Goal: Transaction & Acquisition: Purchase product/service

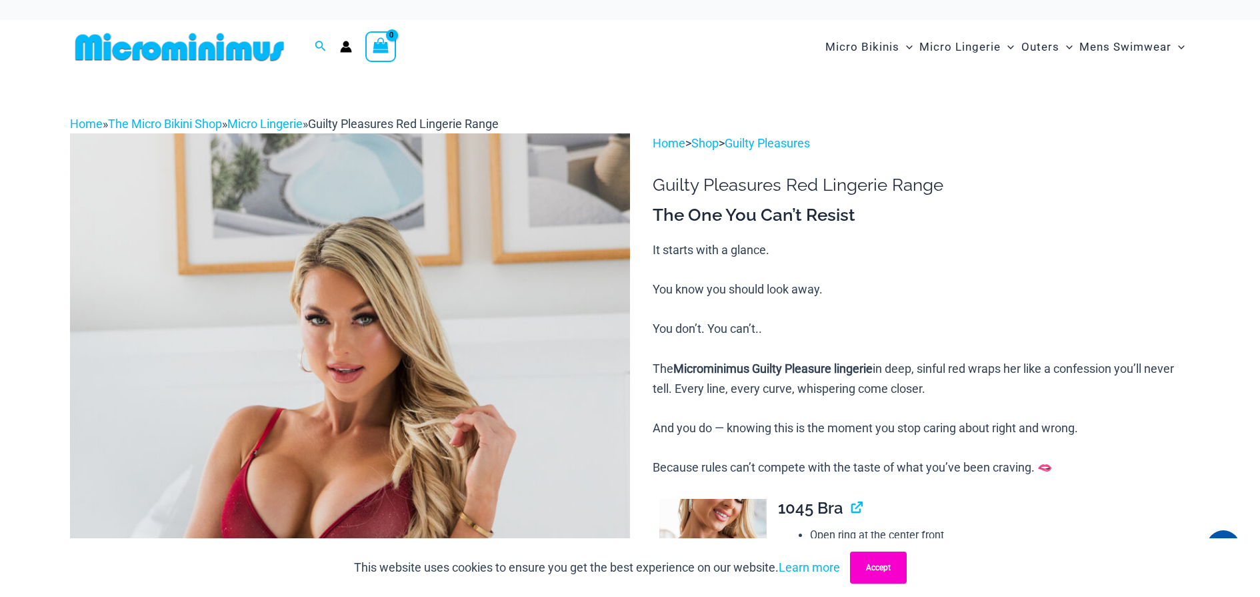
click at [889, 573] on button "Accept" at bounding box center [878, 567] width 57 height 32
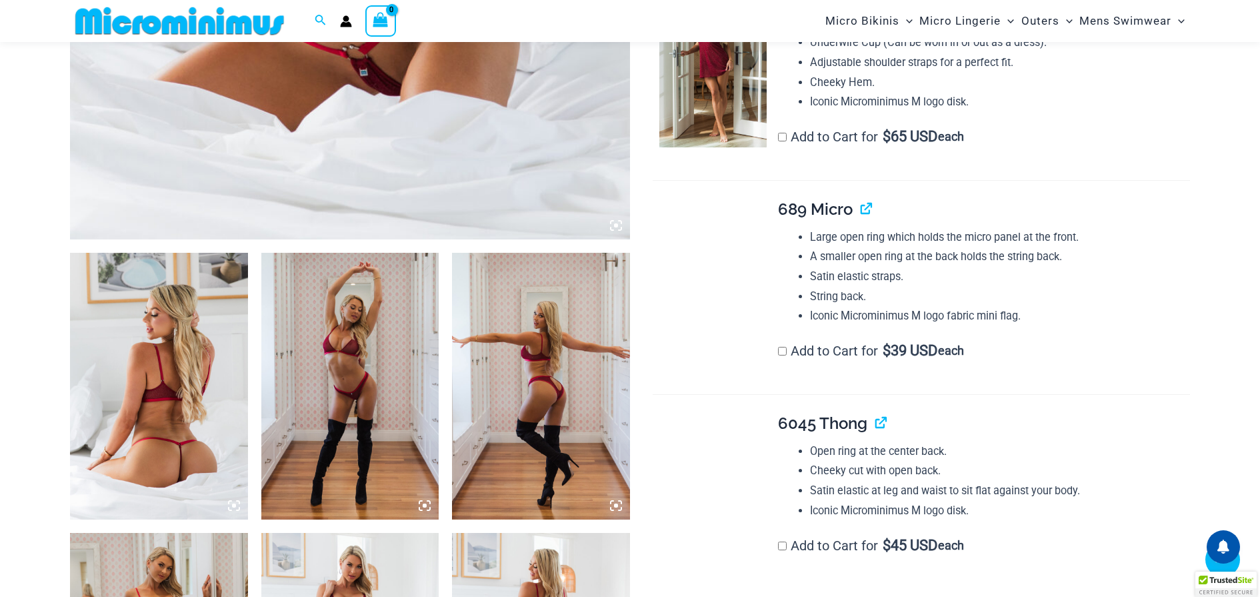
scroll to position [723, 0]
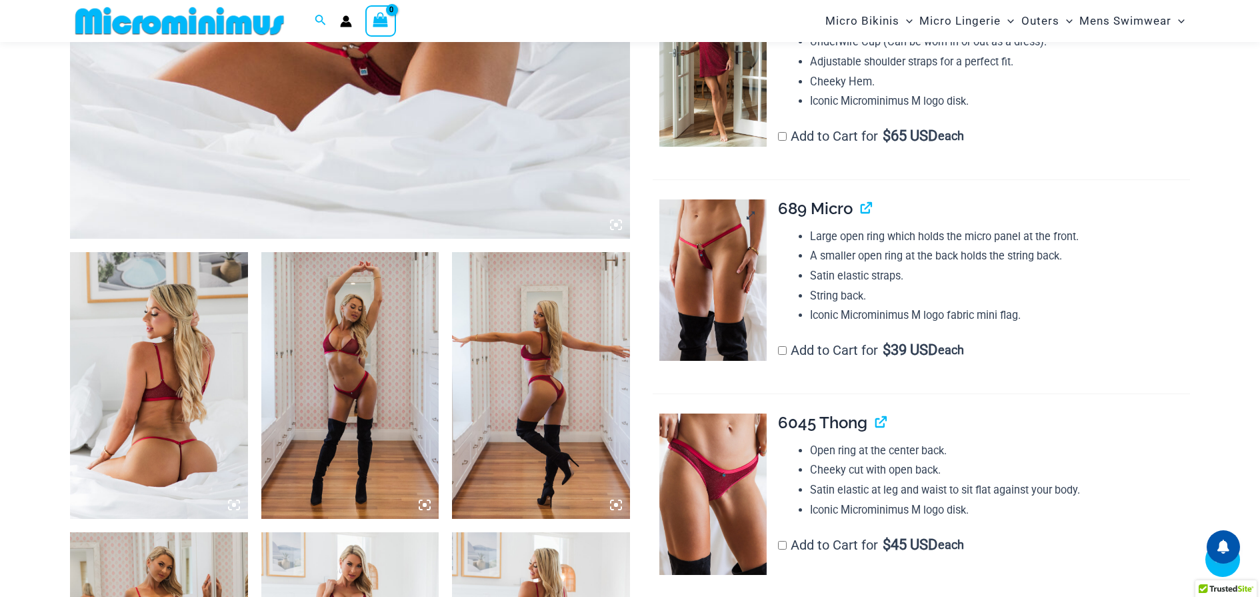
click at [724, 267] on img at bounding box center [712, 279] width 107 height 161
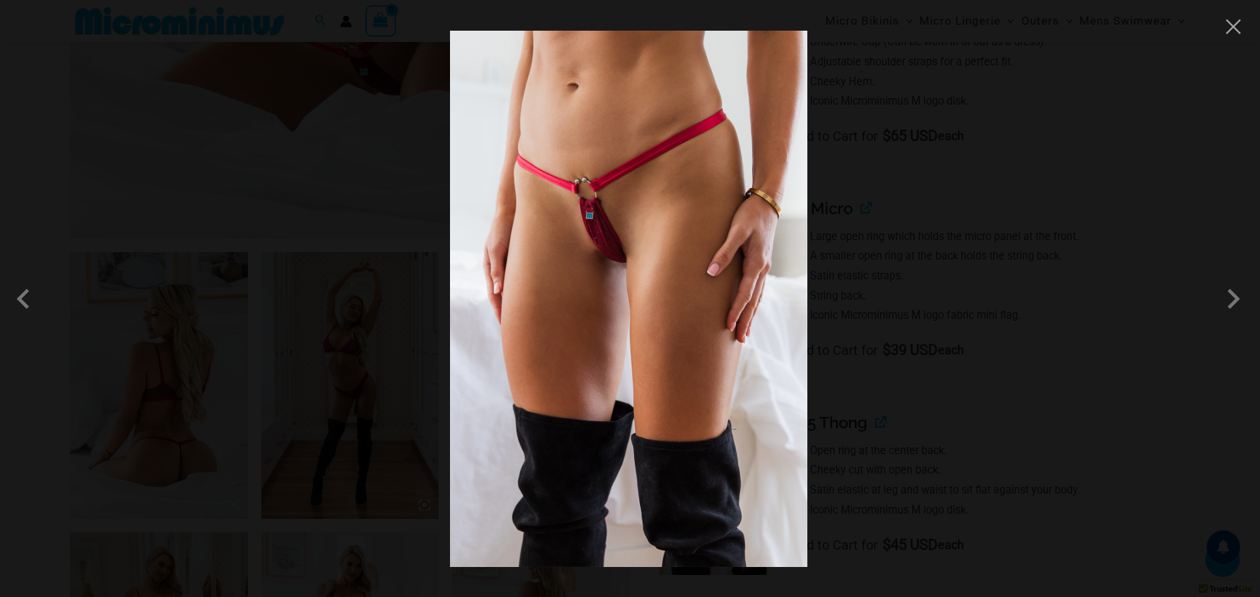
click at [745, 205] on img at bounding box center [628, 299] width 357 height 536
click at [1236, 297] on span at bounding box center [1234, 299] width 40 height 40
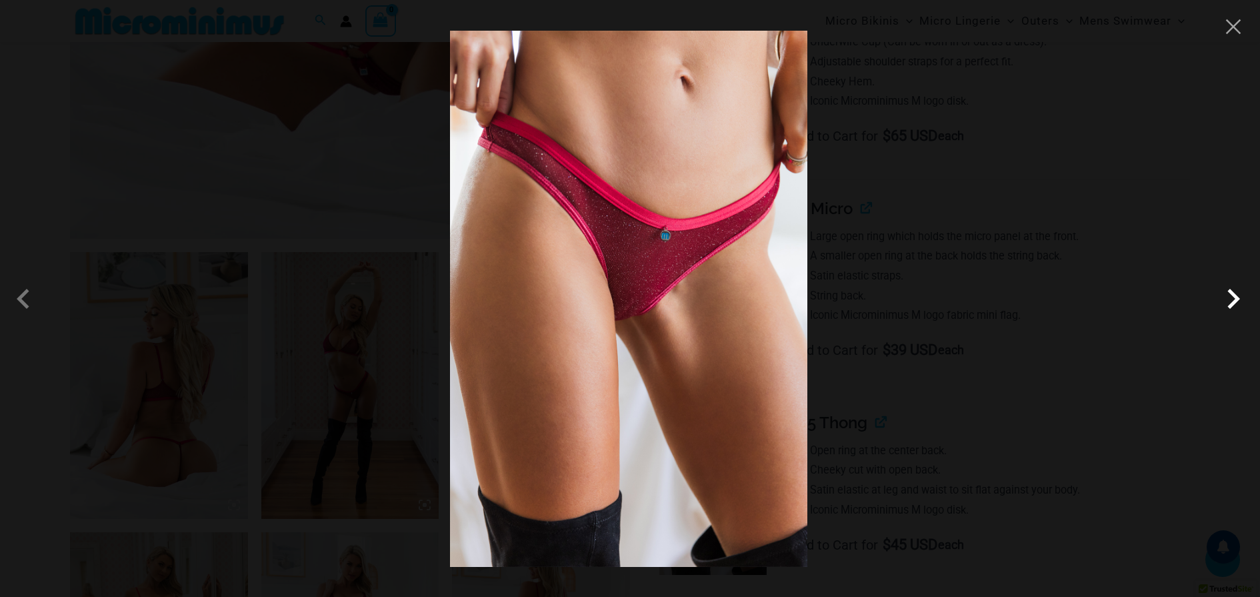
click at [1236, 297] on span at bounding box center [1234, 299] width 40 height 40
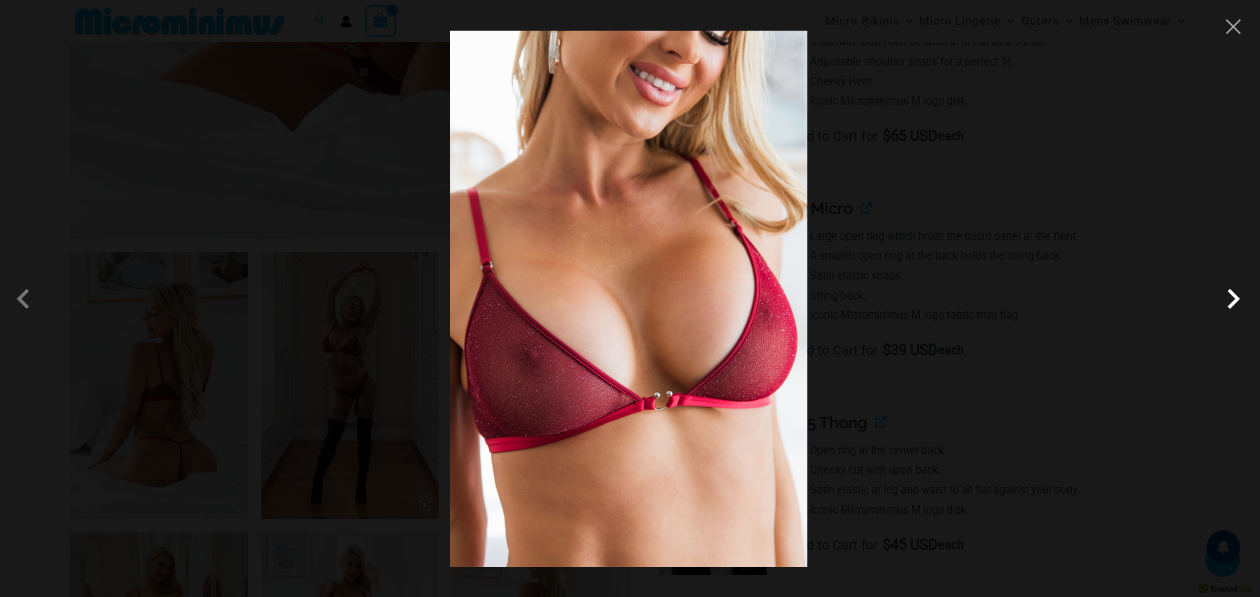
click at [1236, 297] on span at bounding box center [1234, 299] width 40 height 40
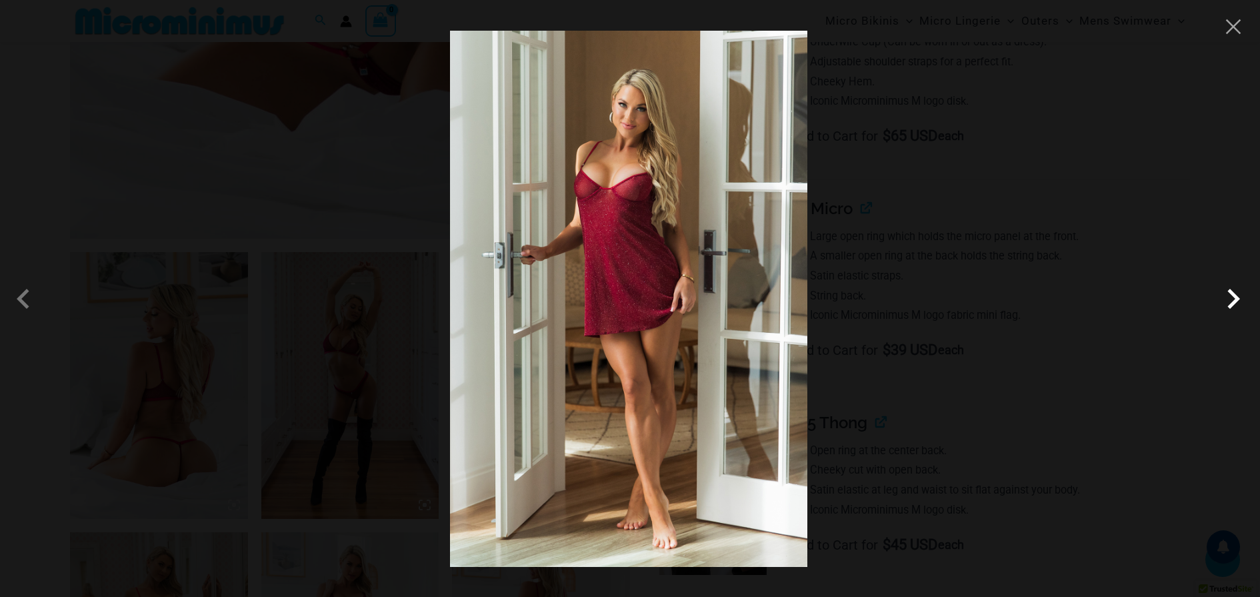
click at [1236, 297] on span at bounding box center [1234, 299] width 40 height 40
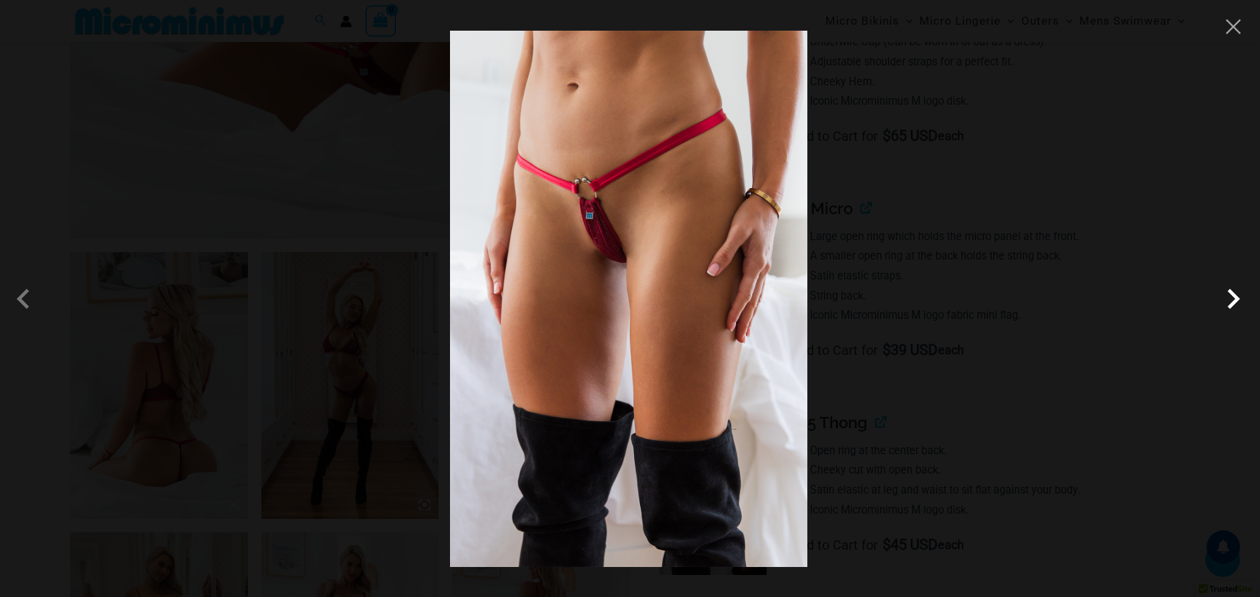
click at [1236, 297] on span at bounding box center [1234, 299] width 40 height 40
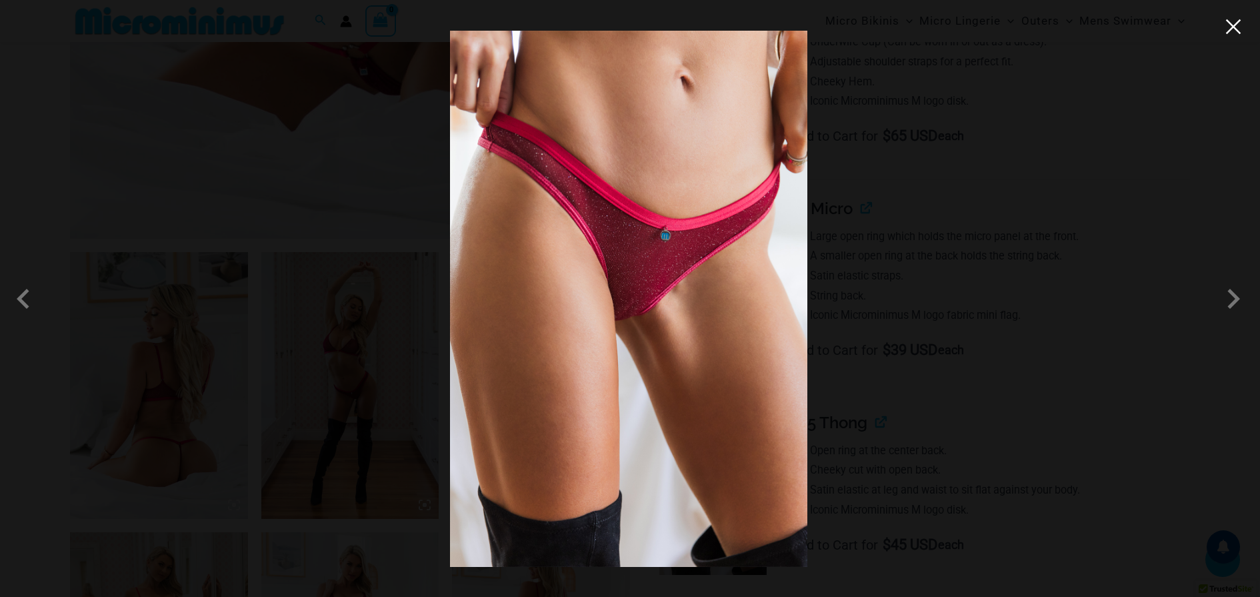
click at [1231, 31] on button "Close" at bounding box center [1234, 27] width 20 height 20
